Goal: Transaction & Acquisition: Obtain resource

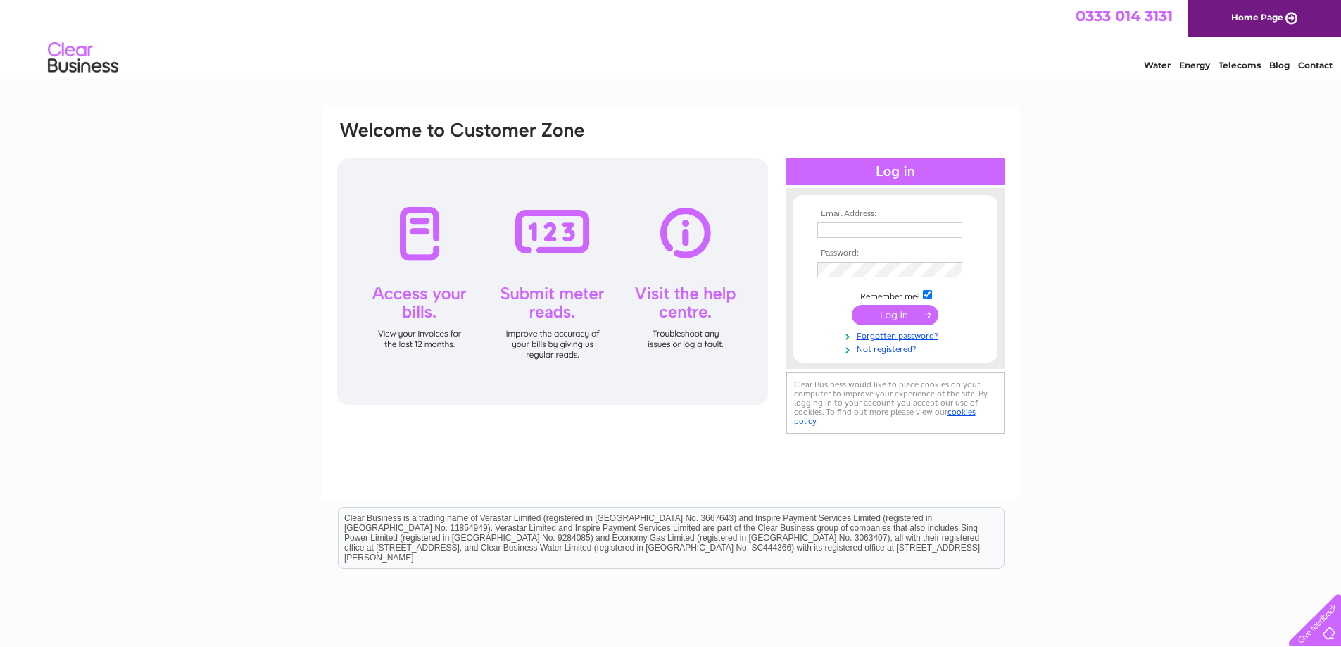
type input "laura@marmadukesonline.co.uk"
click at [919, 320] on input "submit" at bounding box center [895, 315] width 87 height 20
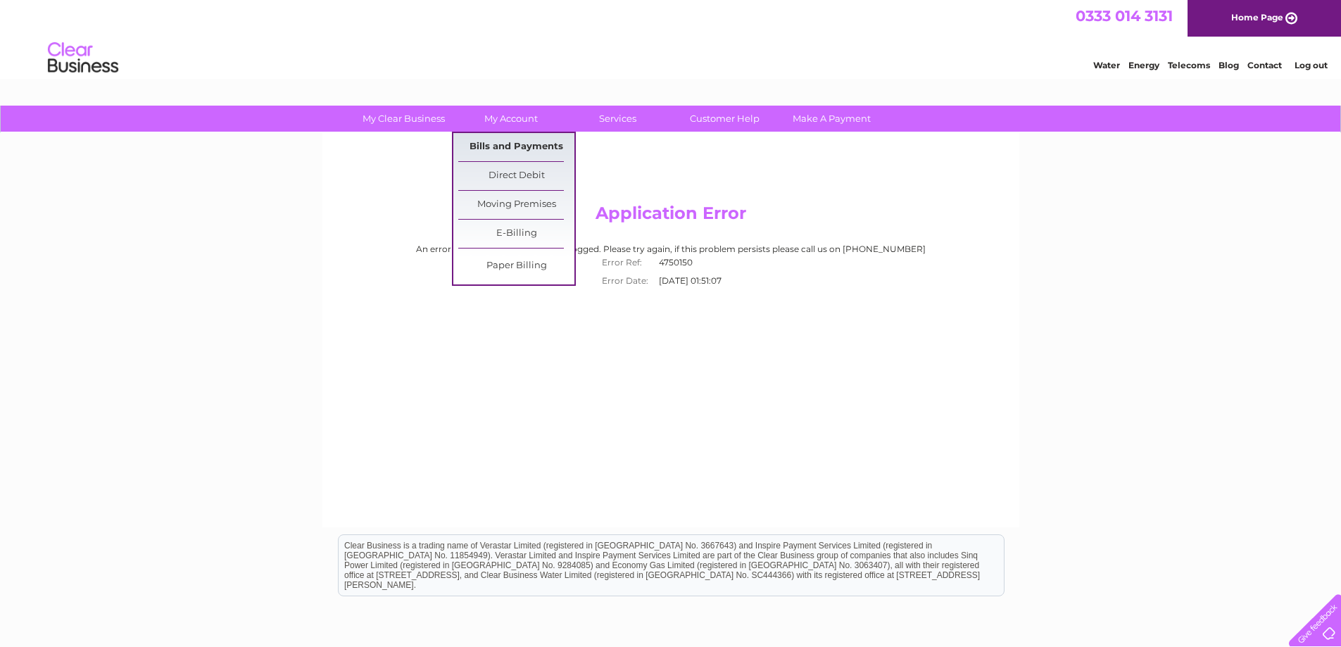
click at [511, 147] on link "Bills and Payments" at bounding box center [516, 147] width 116 height 28
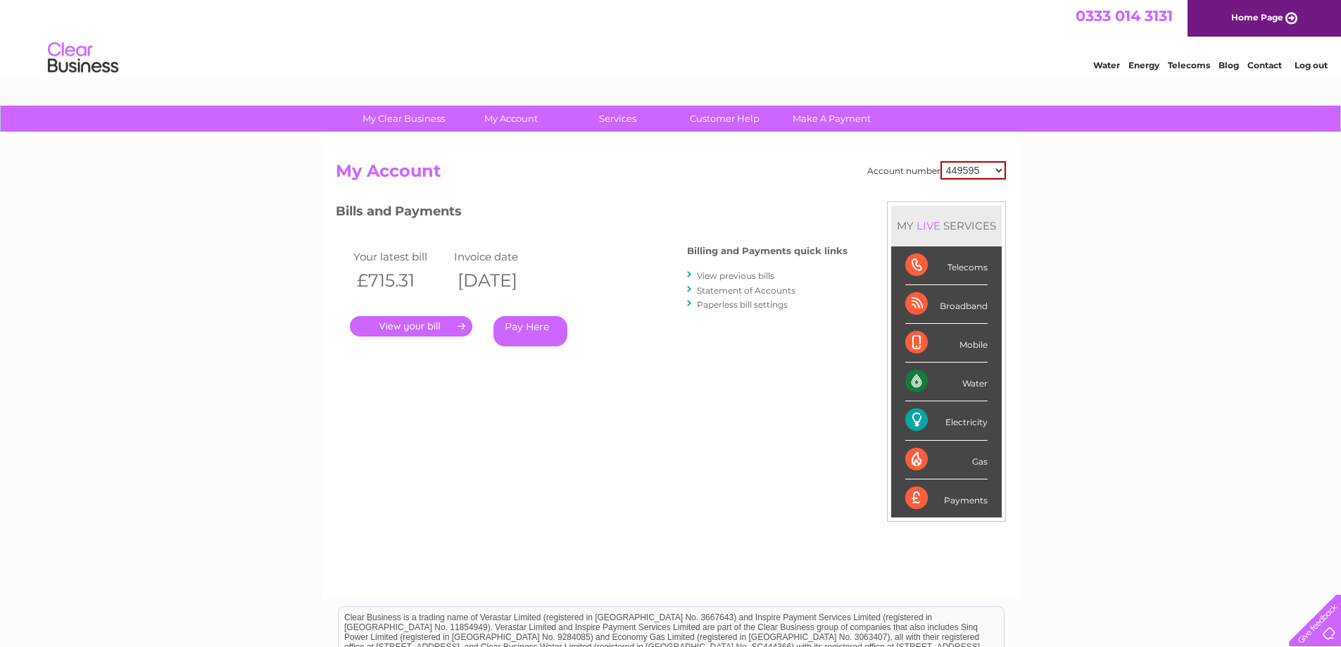
click at [731, 275] on link "View previous bills" at bounding box center [735, 275] width 77 height 11
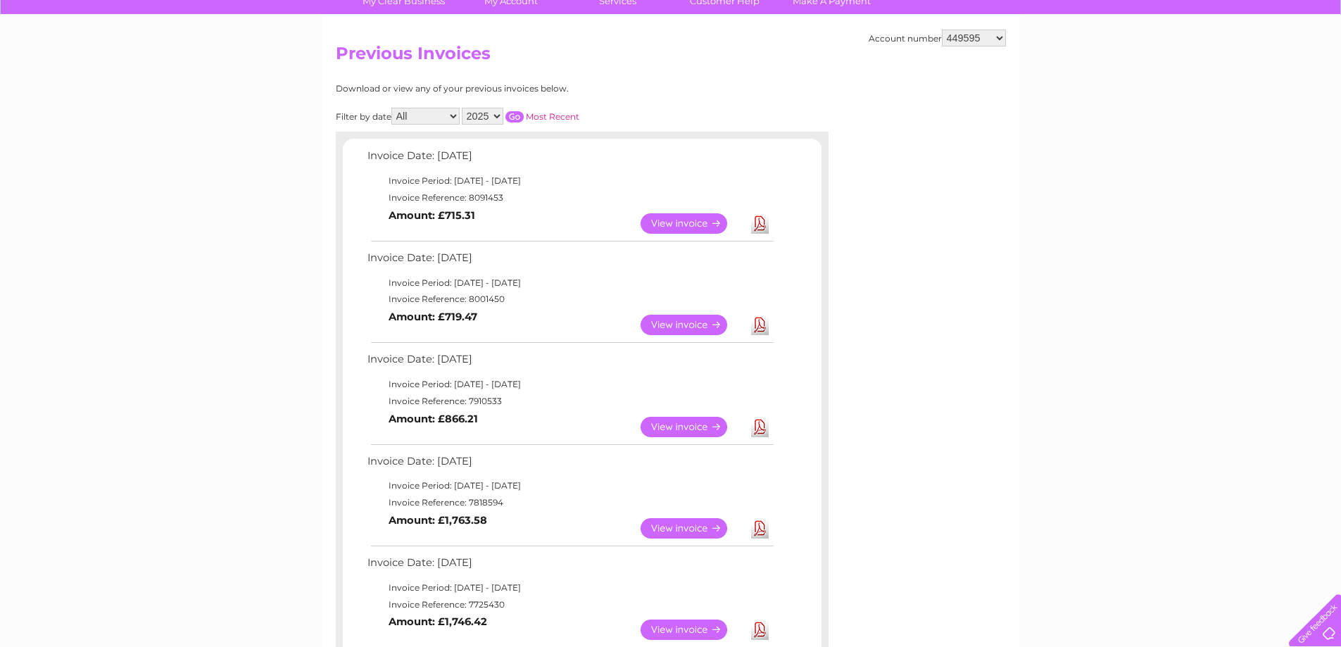
scroll to position [141, 0]
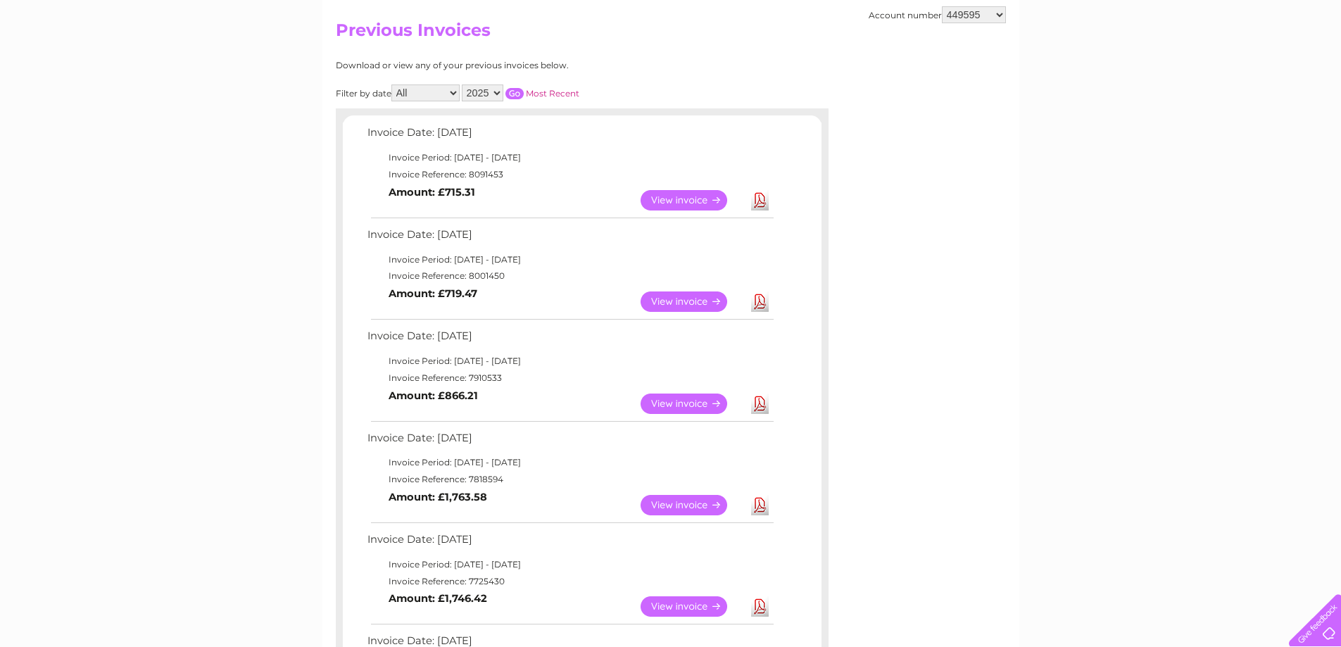
click at [704, 200] on link "View" at bounding box center [692, 200] width 103 height 20
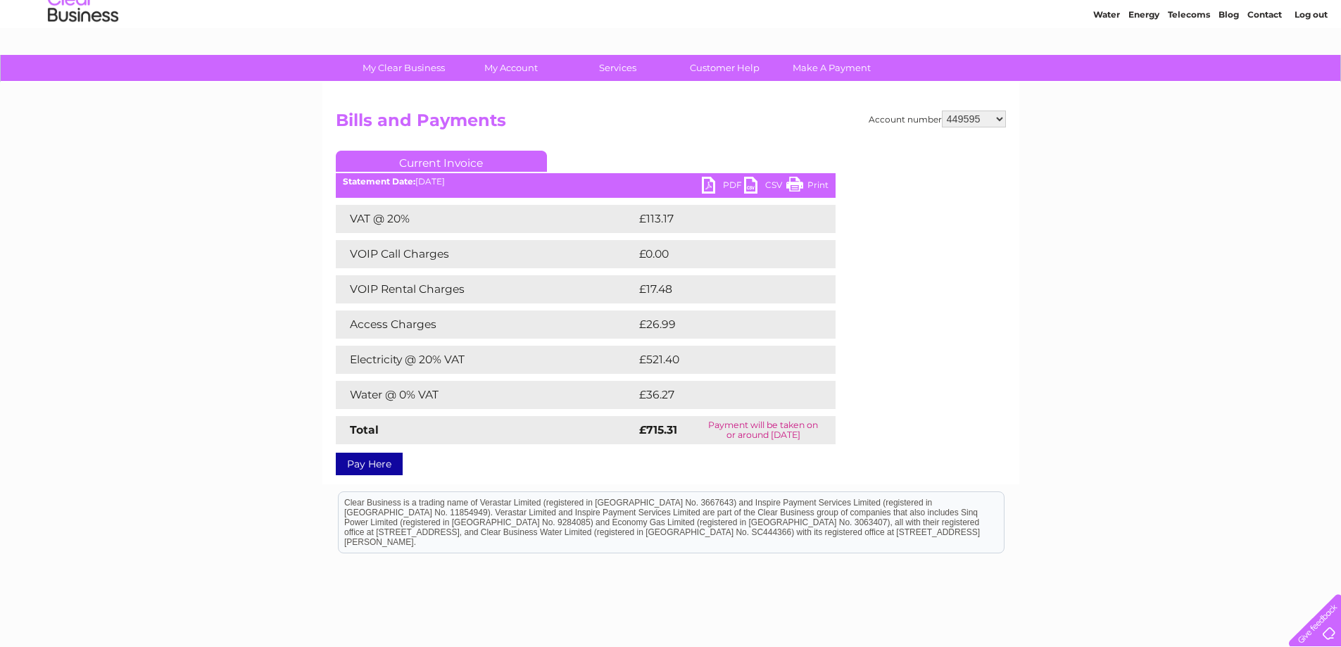
scroll to position [139, 0]
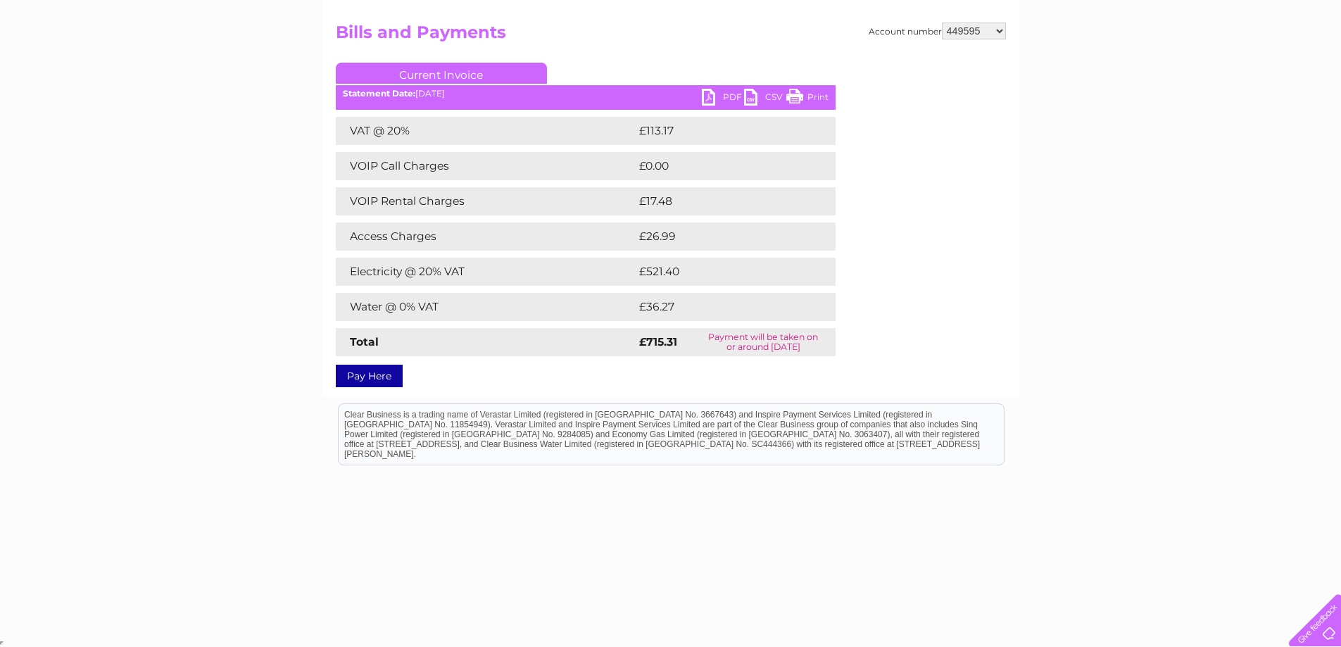
click at [724, 101] on link "PDF" at bounding box center [723, 99] width 42 height 20
click at [411, 75] on link "Current Invoice" at bounding box center [441, 73] width 211 height 21
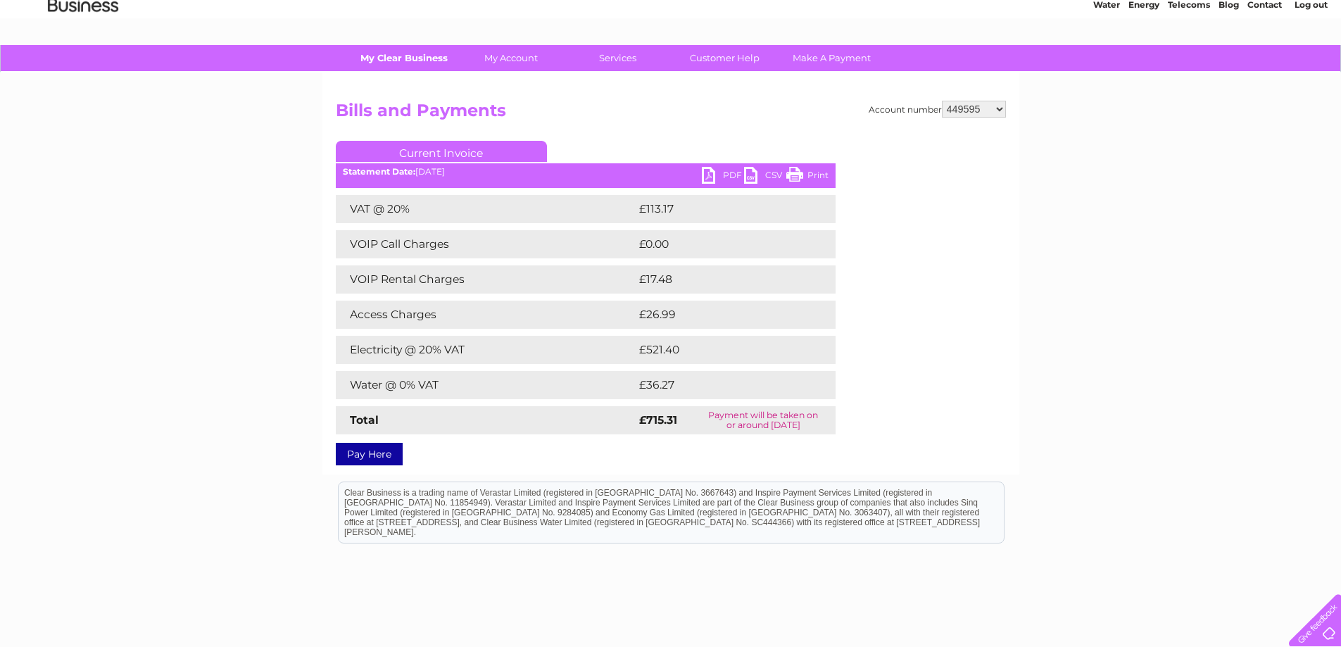
scroll to position [0, 0]
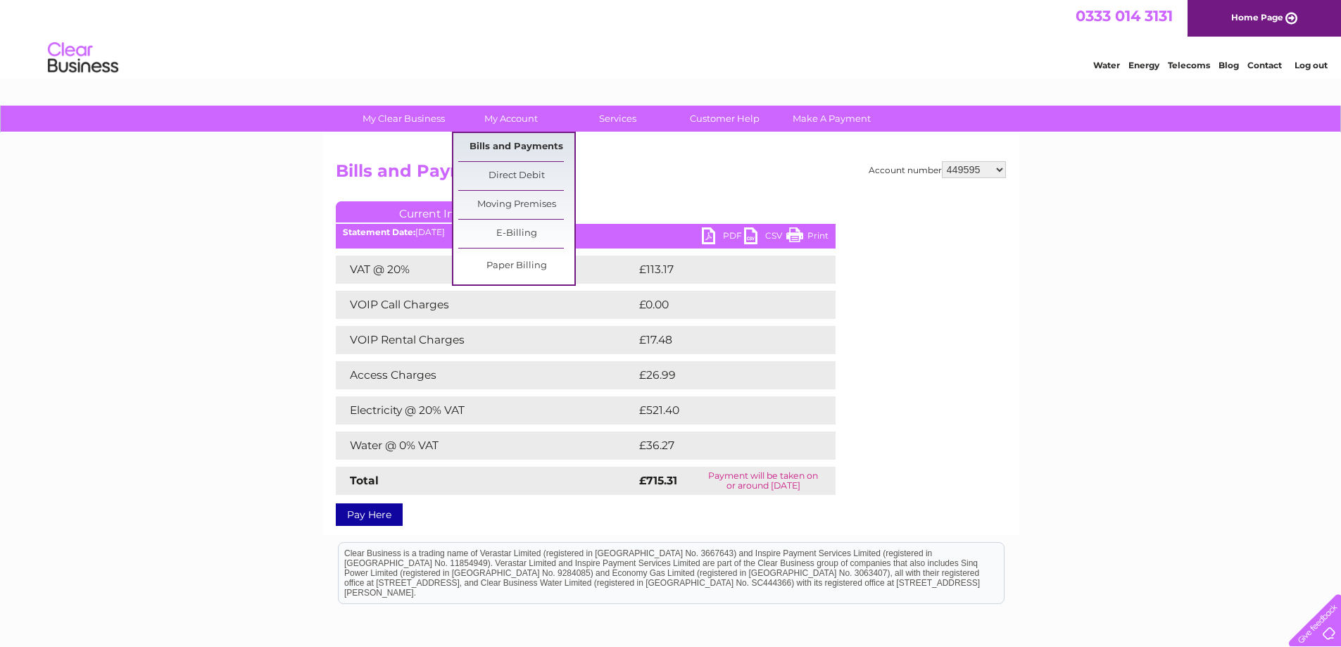
click at [512, 151] on link "Bills and Payments" at bounding box center [516, 147] width 116 height 28
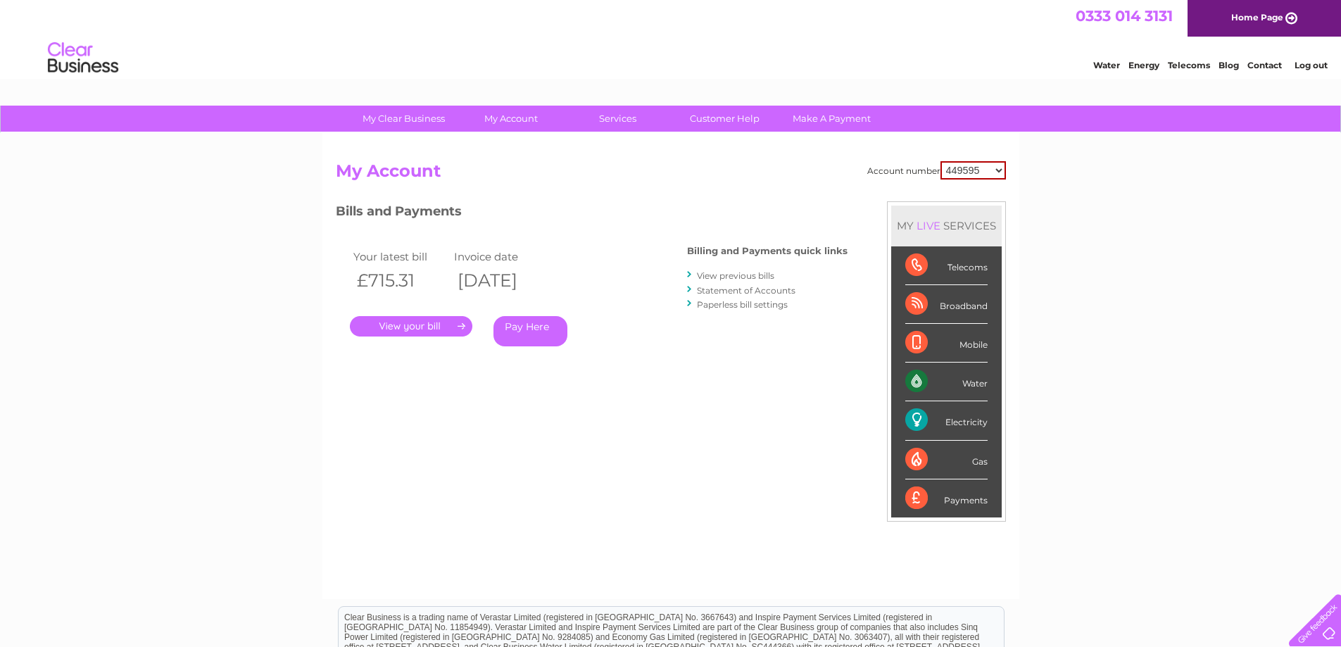
click at [725, 273] on link "View previous bills" at bounding box center [735, 275] width 77 height 11
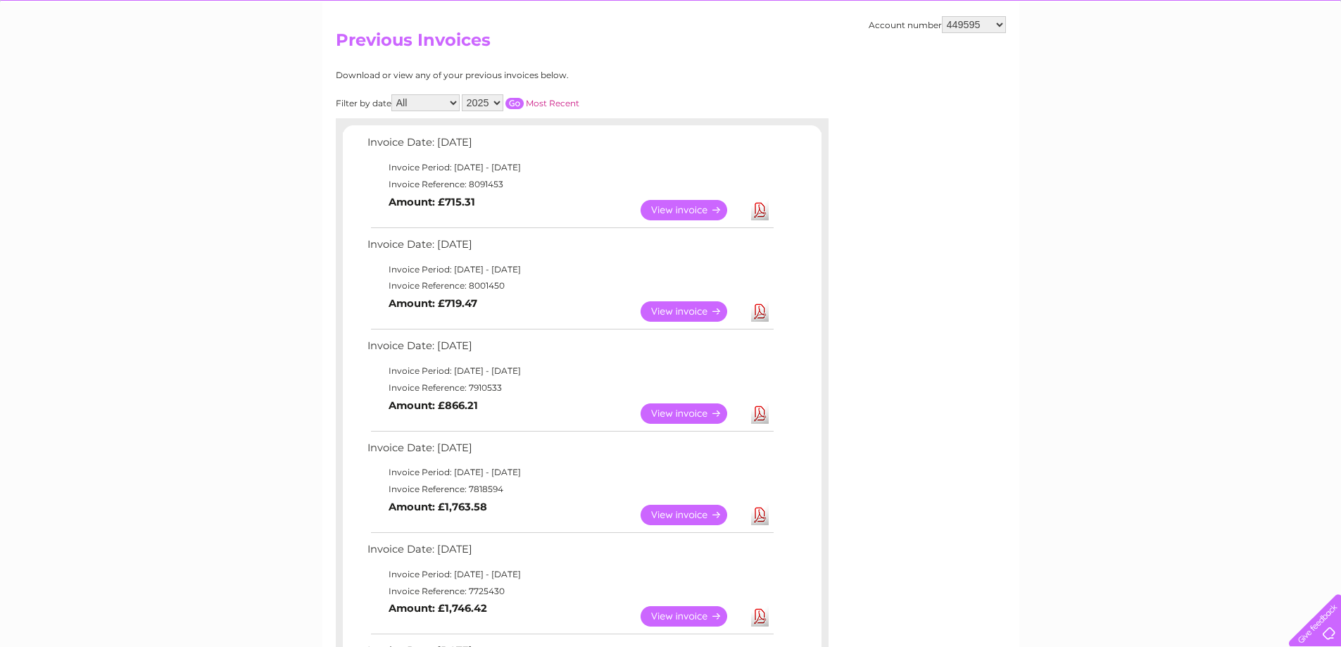
scroll to position [141, 0]
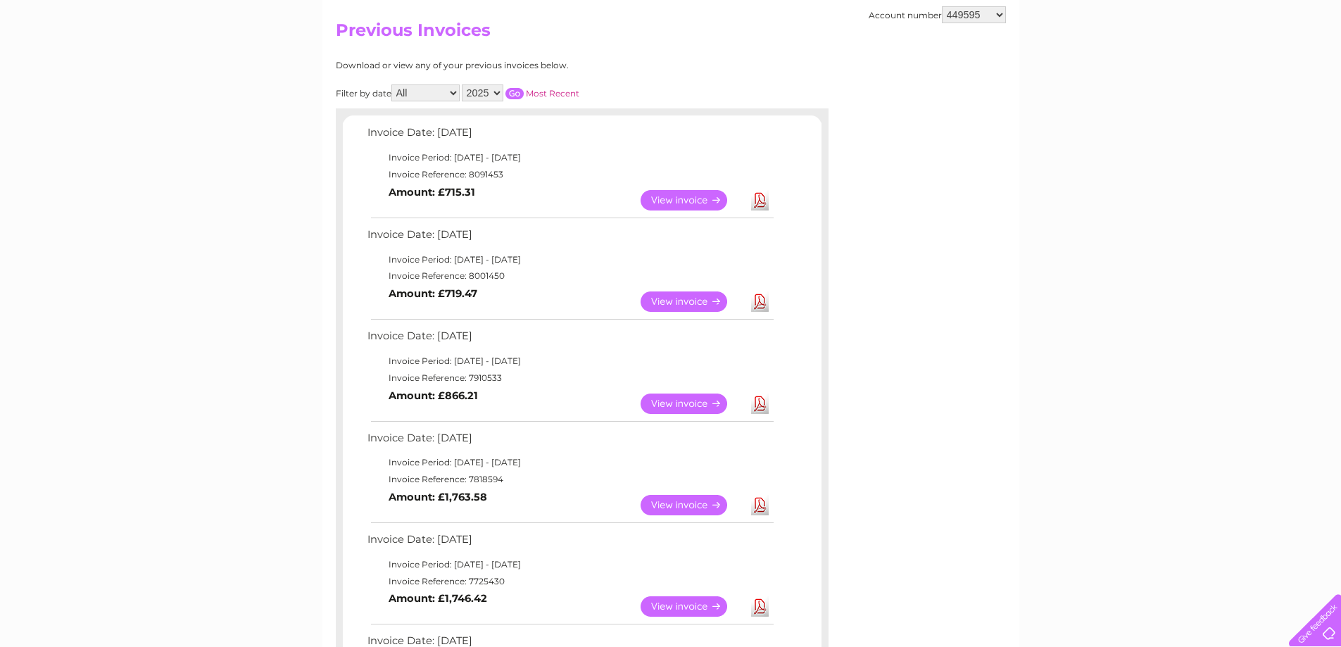
click at [665, 298] on link "View" at bounding box center [692, 301] width 103 height 20
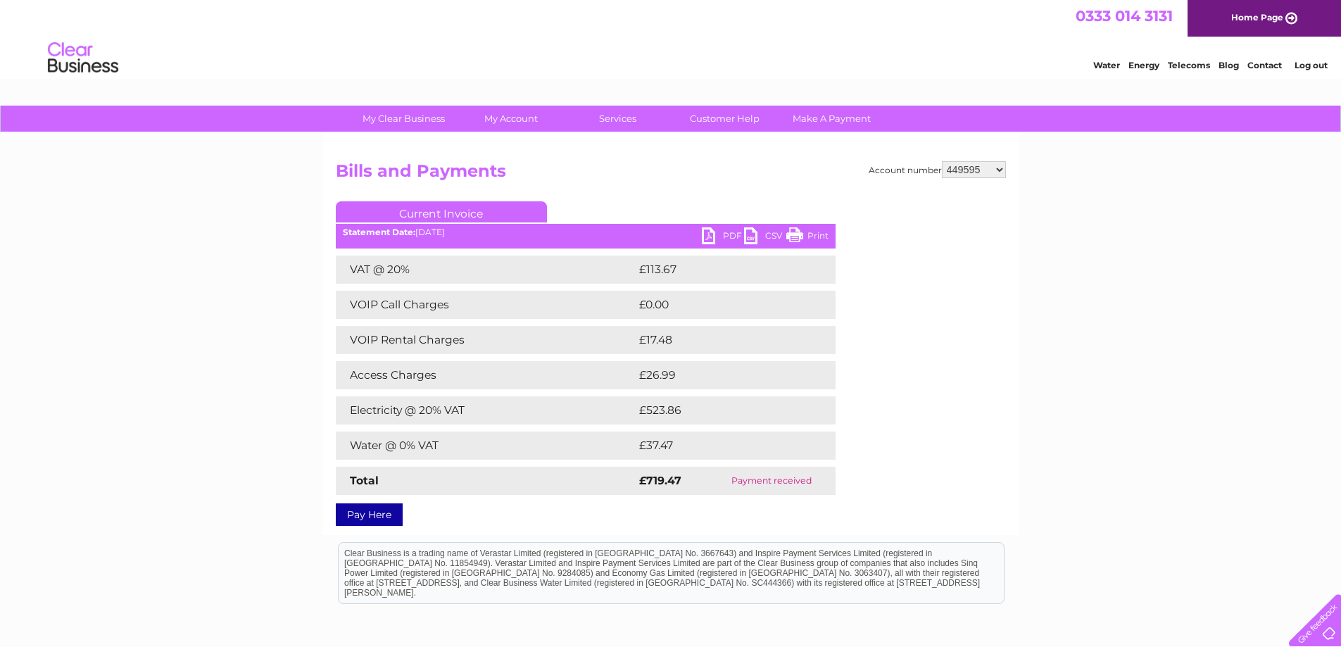
click at [714, 239] on link "PDF" at bounding box center [723, 237] width 42 height 20
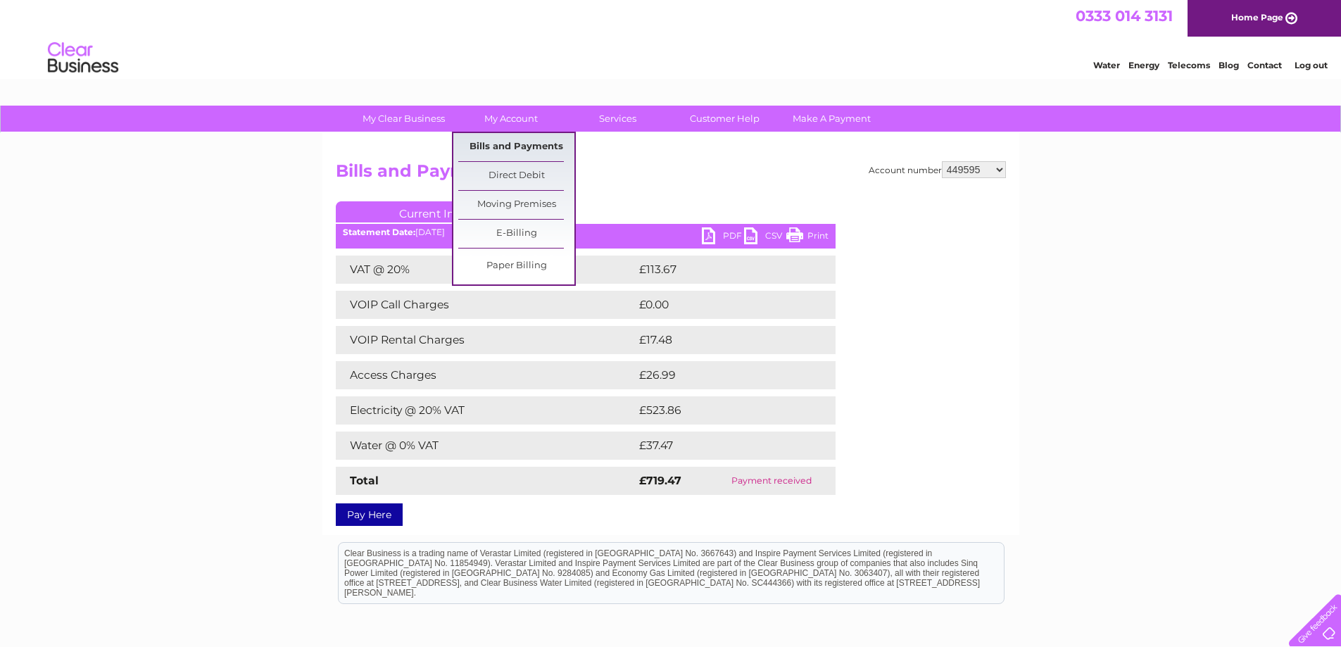
click at [533, 148] on link "Bills and Payments" at bounding box center [516, 147] width 116 height 28
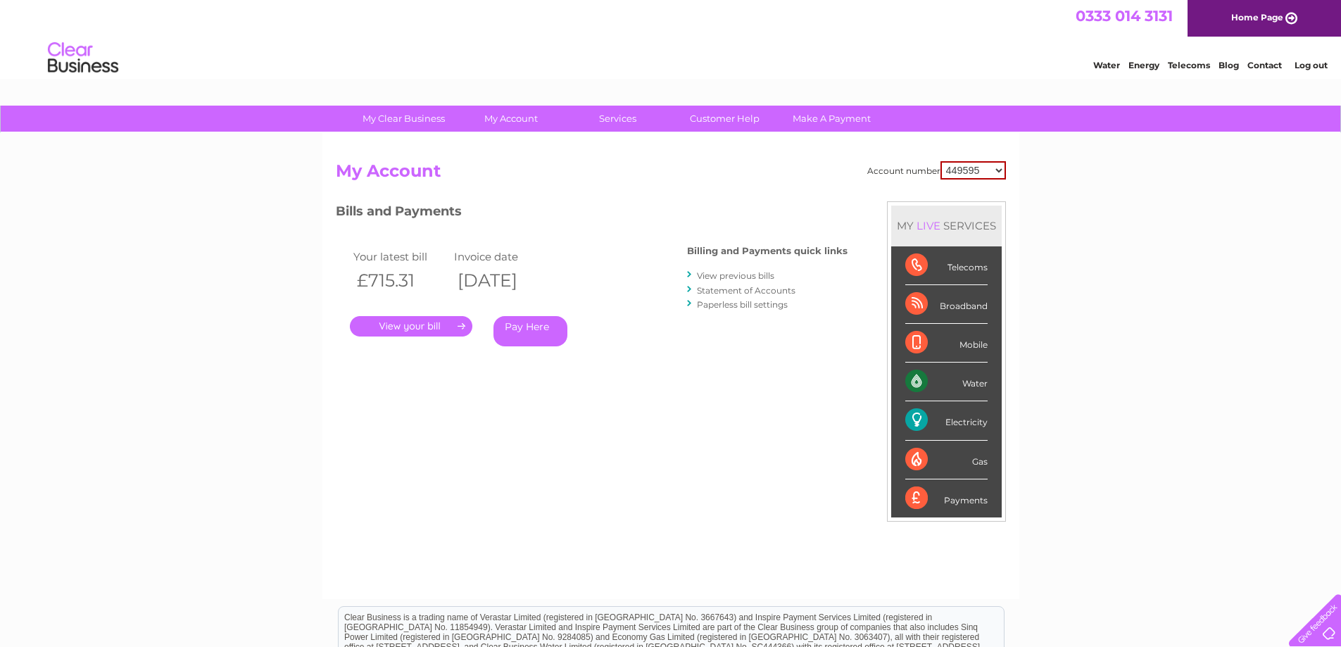
click at [741, 274] on link "View previous bills" at bounding box center [735, 275] width 77 height 11
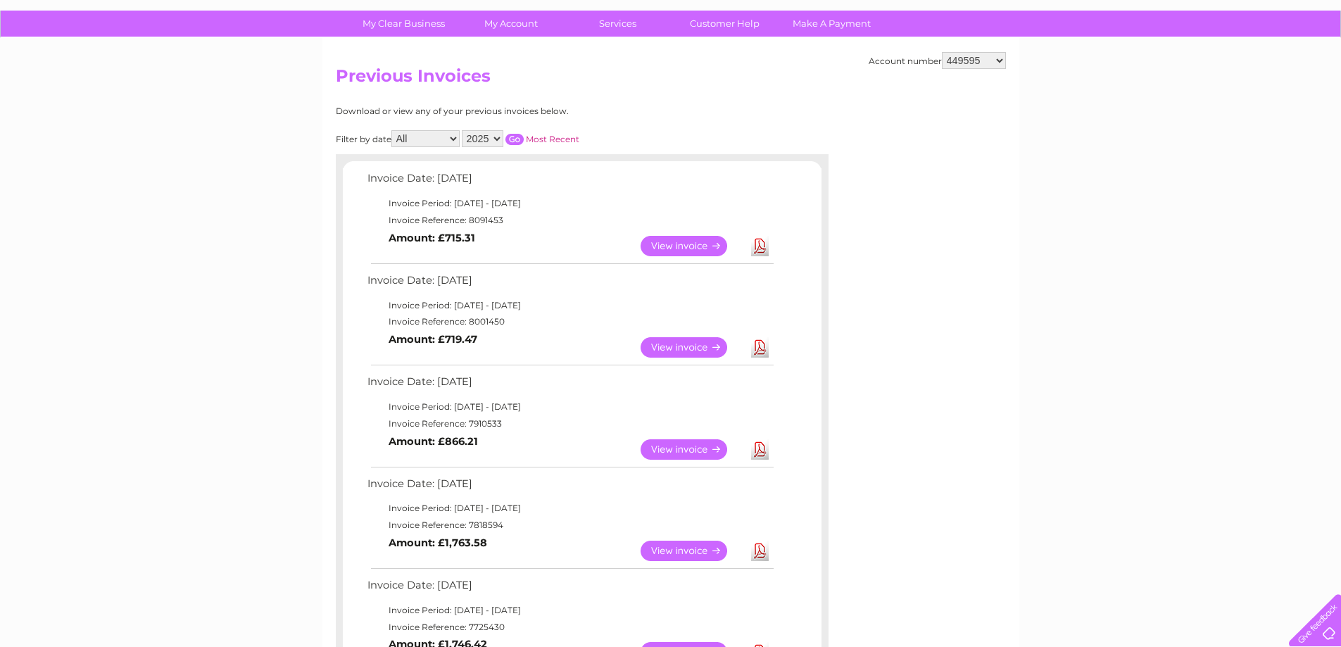
scroll to position [70, 0]
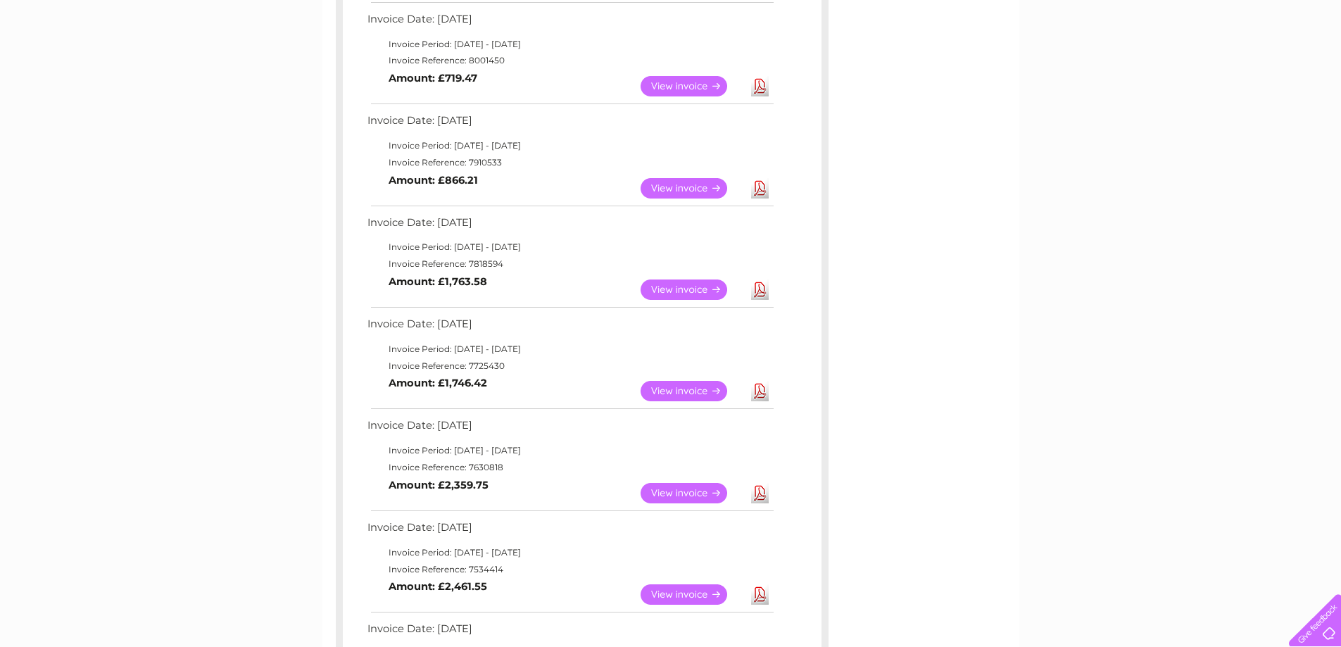
scroll to position [0, 0]
